Goal: Information Seeking & Learning: Learn about a topic

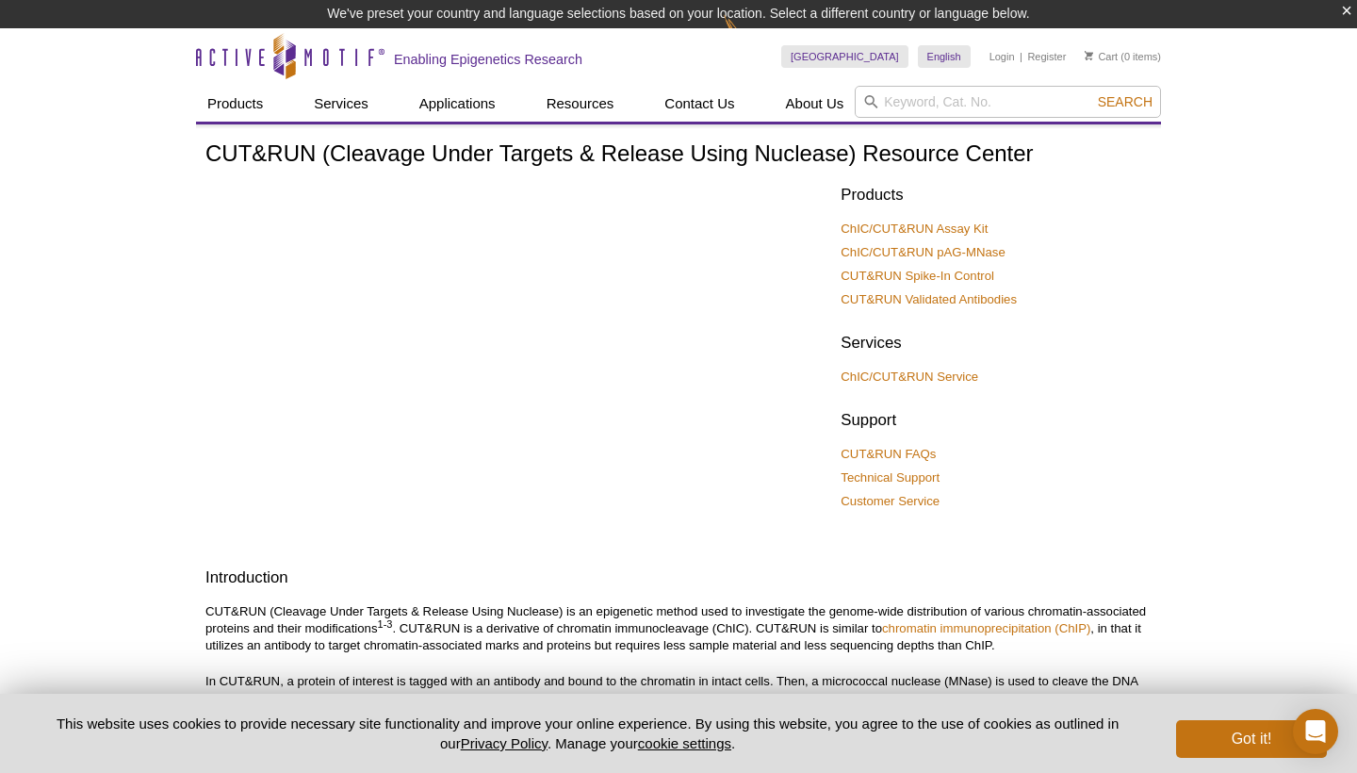
click at [580, 103] on link "Resources" at bounding box center [580, 104] width 90 height 36
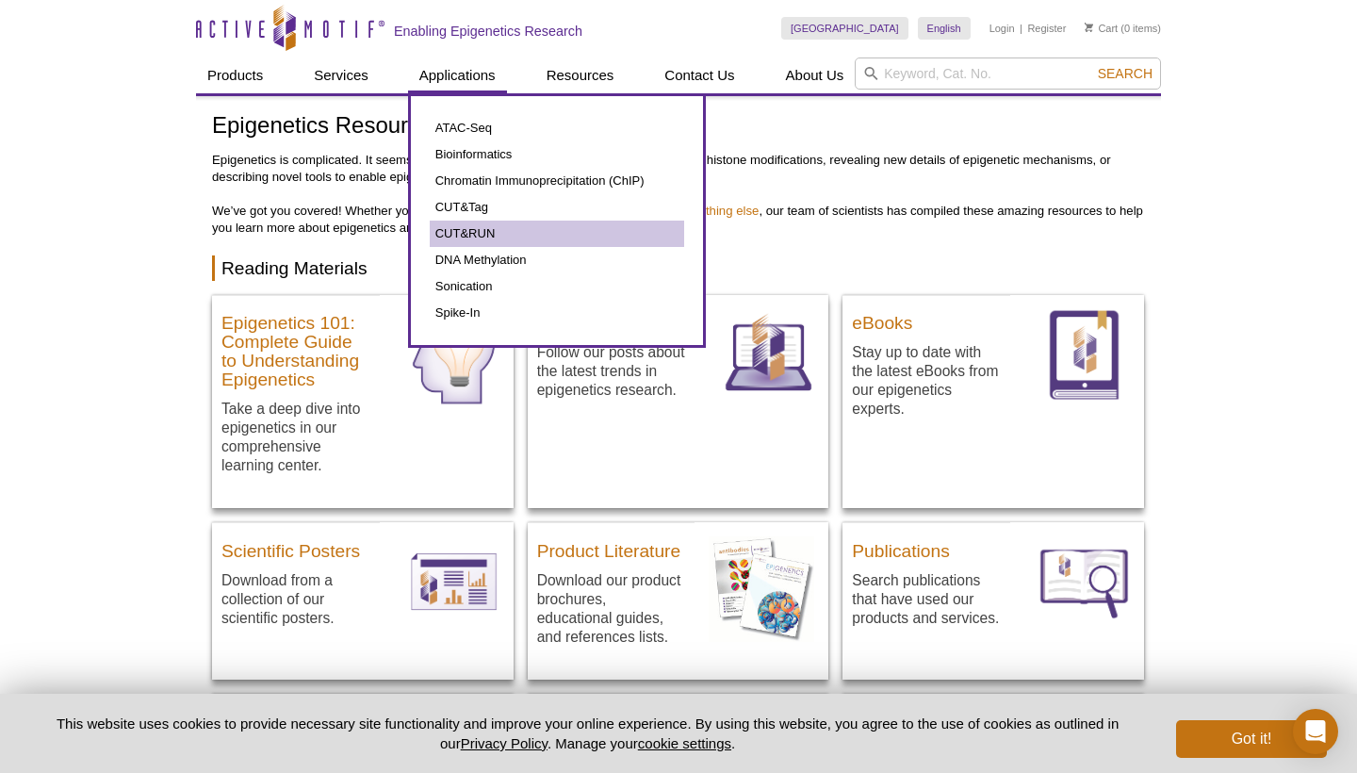
click at [480, 239] on link "CUT&RUN" at bounding box center [557, 234] width 254 height 26
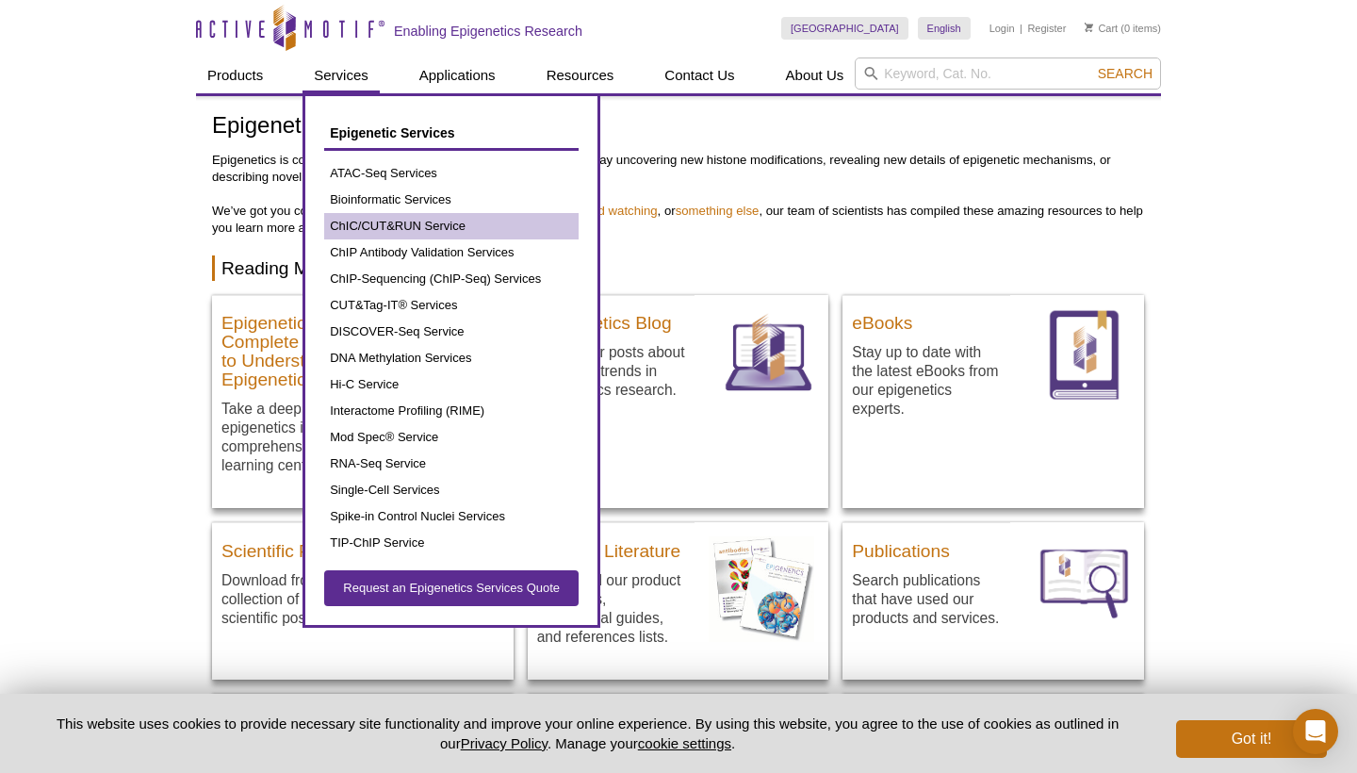
click at [406, 227] on link "ChIC/CUT&RUN Service" at bounding box center [451, 226] width 254 height 26
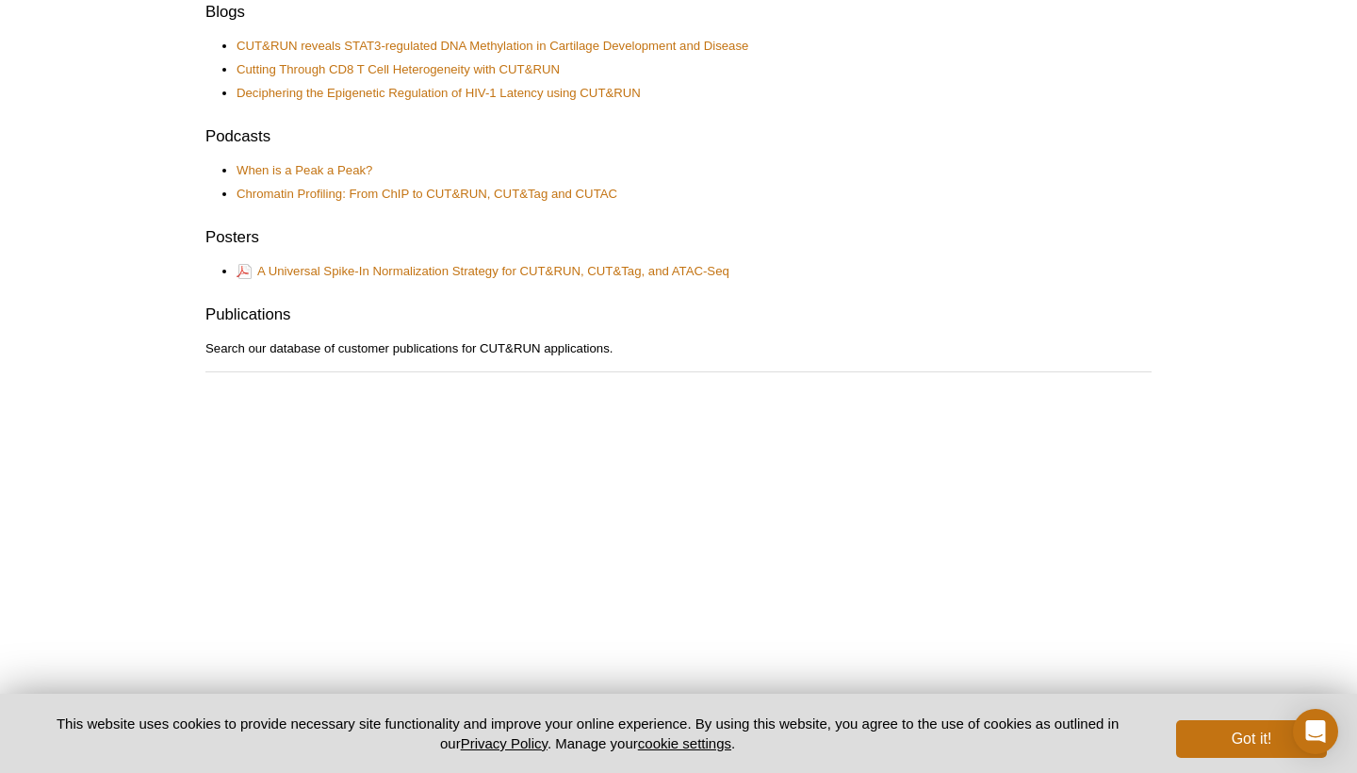
scroll to position [1192, 0]
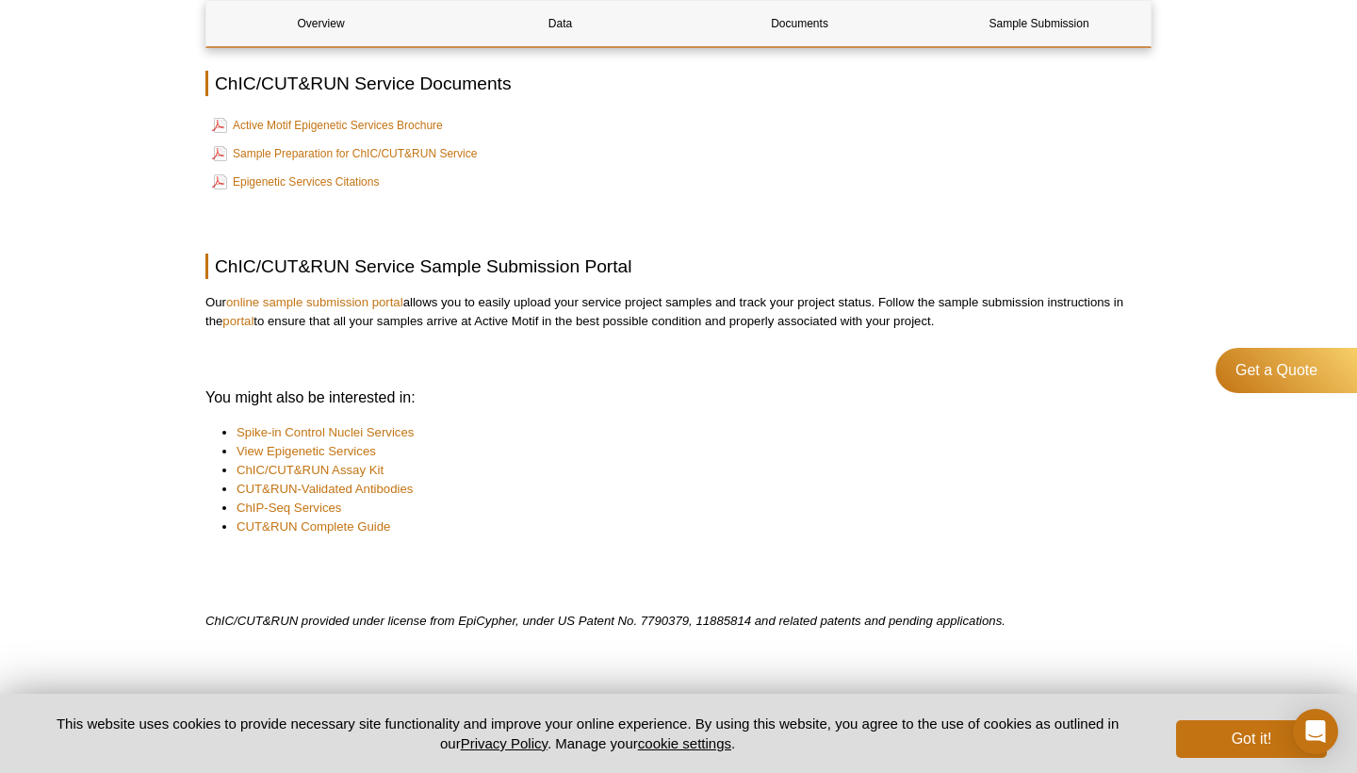
scroll to position [2543, 0]
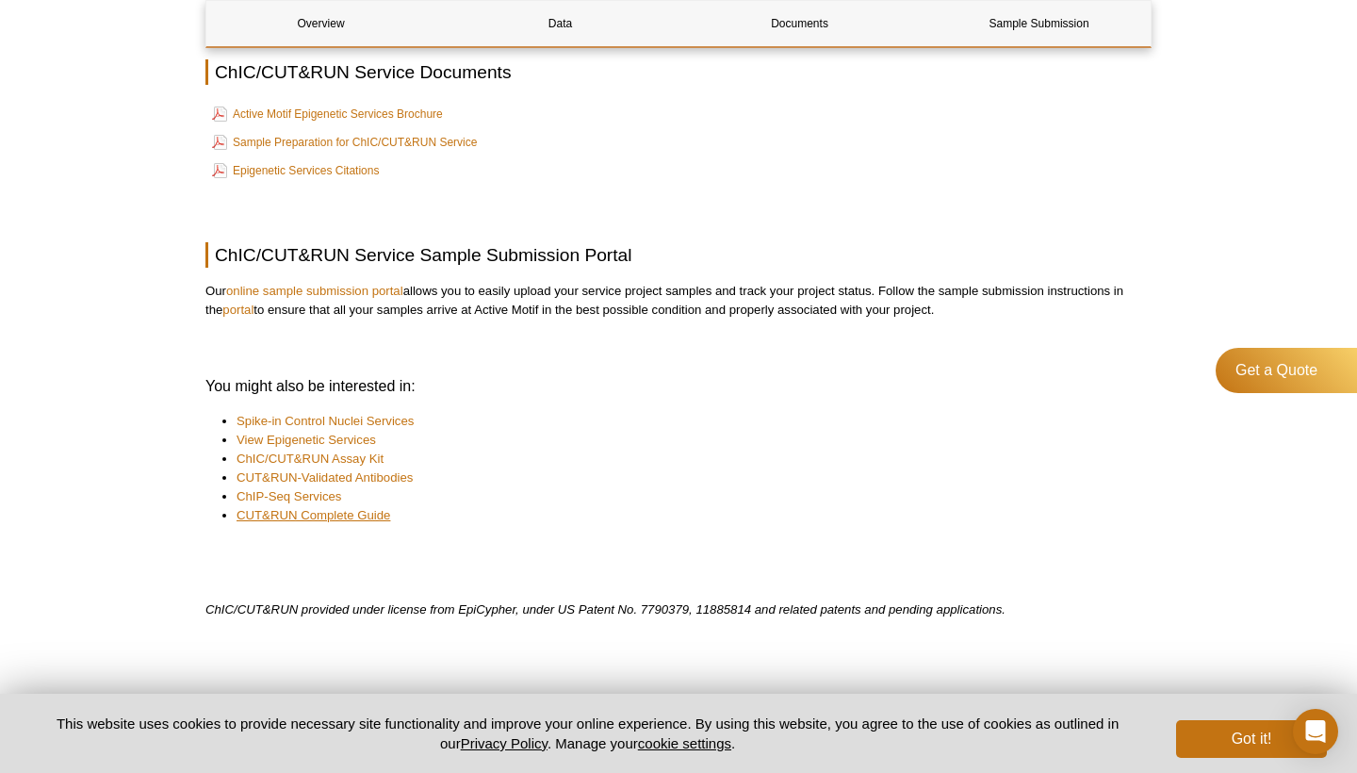
click at [336, 512] on link "CUT&RUN Complete Guide" at bounding box center [314, 515] width 154 height 19
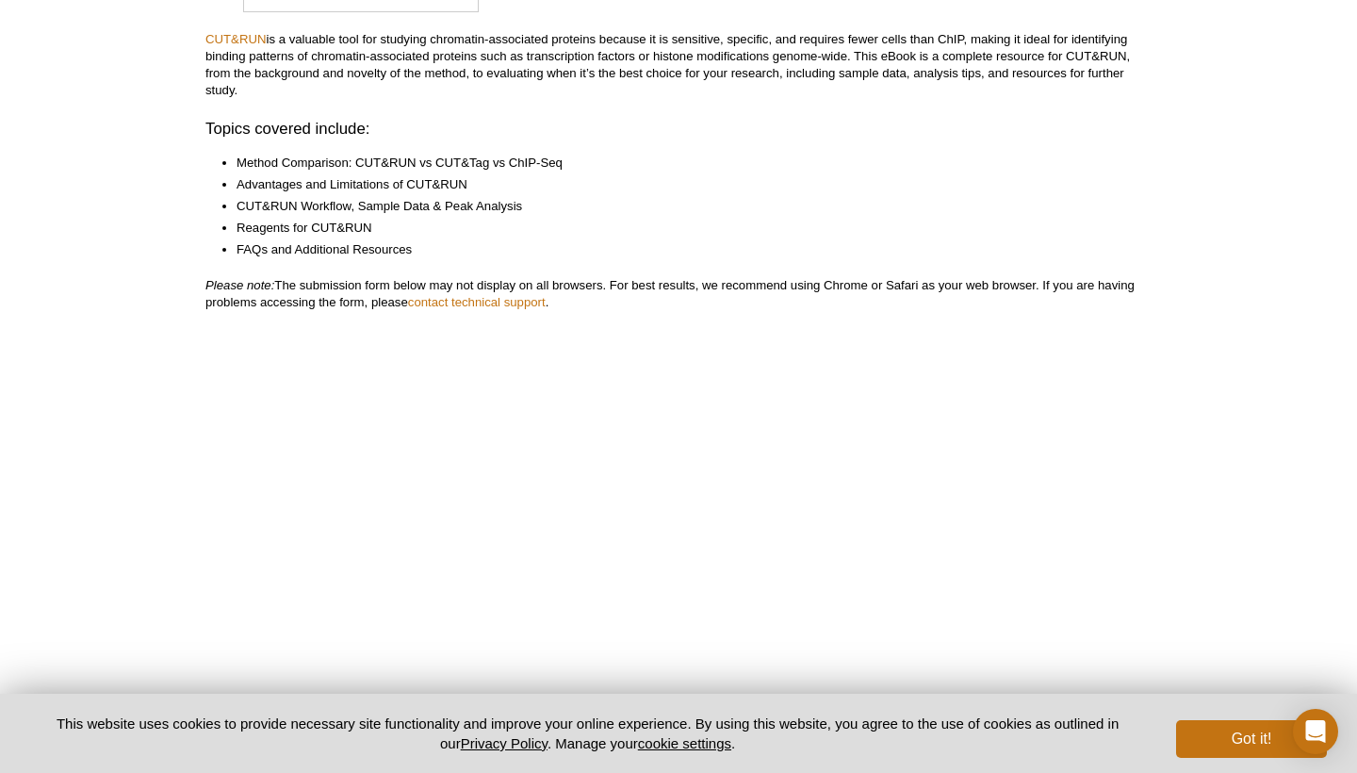
scroll to position [317, 0]
